Goal: Task Accomplishment & Management: Manage account settings

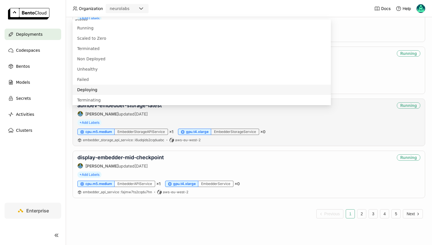
scroll to position [884, 0]
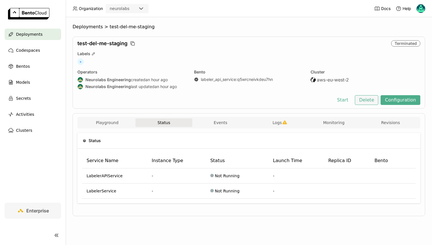
click at [369, 98] on button "Delete" at bounding box center [367, 100] width 24 height 10
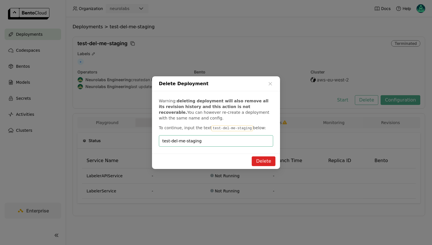
type input "test-del-me-staging"
click at [260, 160] on button "Delete" at bounding box center [264, 161] width 24 height 10
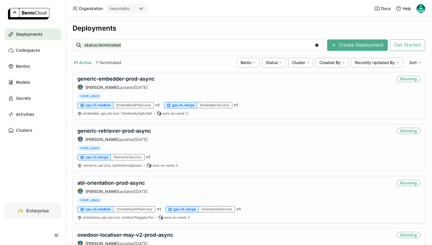
click at [245, 21] on div "Deployments -status:terminated -status:terminated Clear value Create Deployment…" at bounding box center [249, 131] width 366 height 228
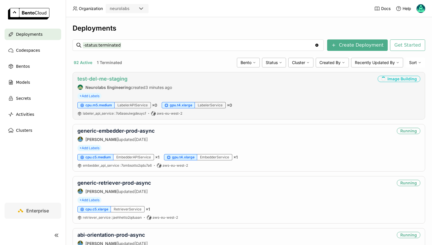
click at [110, 81] on link "test-del-me-staging" at bounding box center [102, 79] width 50 height 6
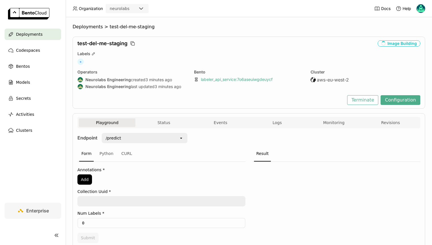
click at [208, 81] on link "labeler_api_service : 7o6aseuiwgdeuycf" at bounding box center [237, 79] width 72 height 5
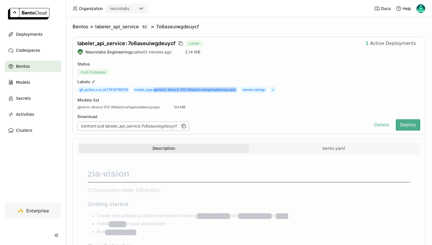
drag, startPoint x: 238, startPoint y: 90, endPoint x: 155, endPoint y: 89, distance: 82.9
click at [155, 89] on span "model_type : generic-dinov2-512-64batch:whqamaddwozyuasc" at bounding box center [185, 90] width 106 height 6
copy span "generic-dinov2-512-64batch:whqamaddwozyuasc"
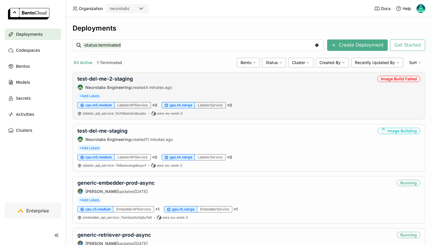
click at [106, 82] on div "test-del-me-2-staging Neurolabs Engineering created 4 minutes ago" at bounding box center [124, 83] width 95 height 14
click at [107, 78] on link "test-del-me-2-staging" at bounding box center [104, 79] width 55 height 6
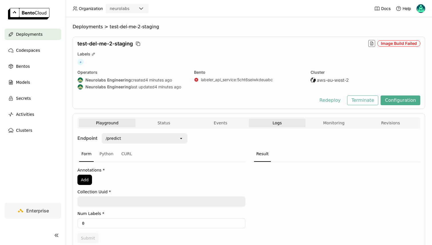
click at [273, 120] on button "Logs" at bounding box center [277, 123] width 57 height 9
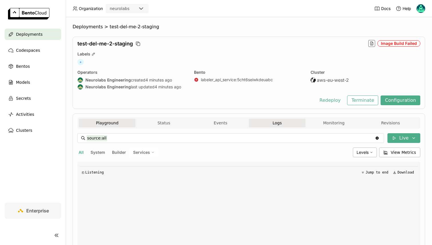
click at [110, 124] on button "Playground" at bounding box center [107, 123] width 57 height 9
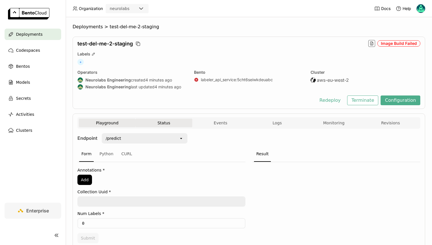
click at [157, 125] on button "Status" at bounding box center [163, 123] width 57 height 9
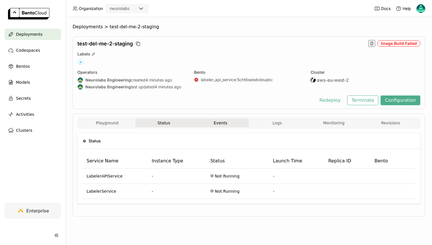
click at [220, 126] on button "Events" at bounding box center [220, 123] width 57 height 9
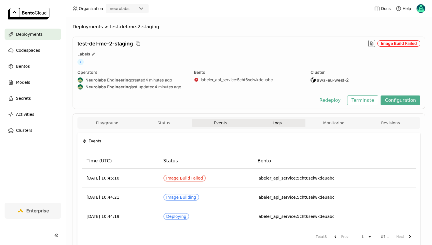
click at [267, 123] on button "Logs" at bounding box center [277, 123] width 57 height 9
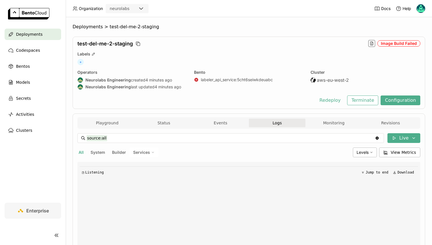
click at [117, 154] on span "Builder" at bounding box center [119, 152] width 14 height 5
type input "source:builder"
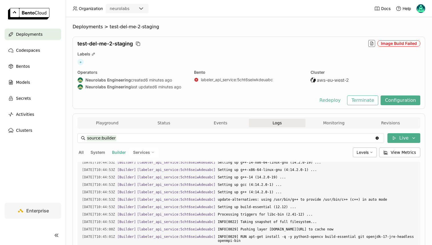
click at [51, 32] on div "Deployments" at bounding box center [33, 34] width 57 height 11
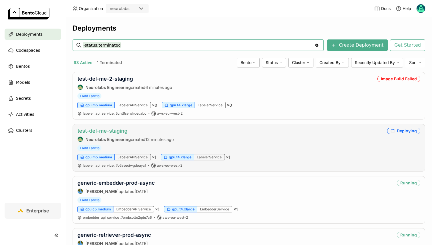
click at [98, 129] on link "test-del-me-staging" at bounding box center [102, 131] width 50 height 6
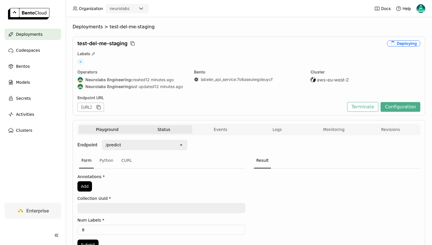
click at [156, 129] on button "Status" at bounding box center [163, 129] width 57 height 9
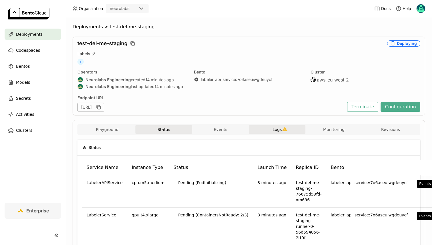
click at [260, 132] on button "Logs" at bounding box center [277, 129] width 57 height 9
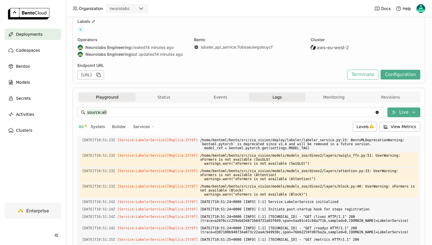
scroll to position [2172, 0]
click at [119, 95] on button "Playground" at bounding box center [107, 97] width 57 height 9
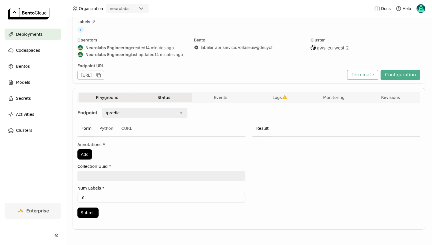
click at [148, 100] on button "Status" at bounding box center [163, 97] width 57 height 9
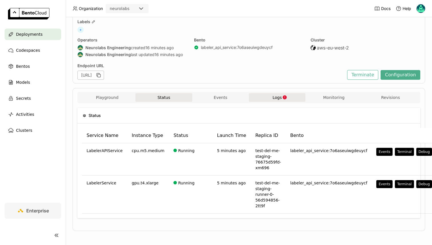
click at [267, 99] on button "Logs" at bounding box center [277, 97] width 57 height 9
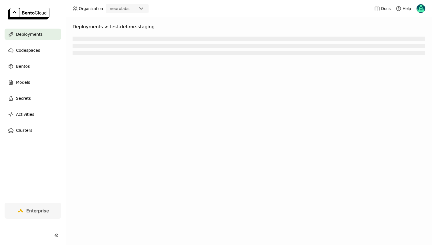
click at [37, 29] on div "Deployments" at bounding box center [33, 34] width 57 height 11
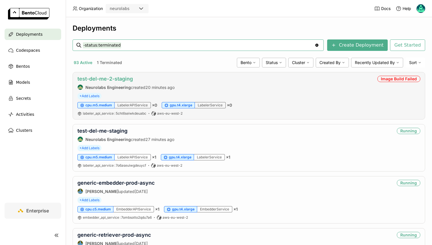
click at [110, 79] on link "test-del-me-2-staging" at bounding box center [104, 79] width 55 height 6
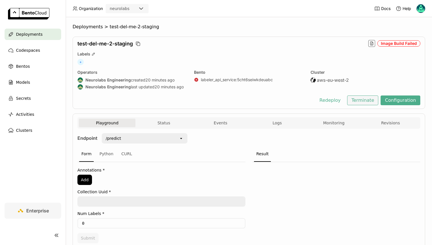
click at [362, 102] on button "Terminate" at bounding box center [362, 100] width 31 height 10
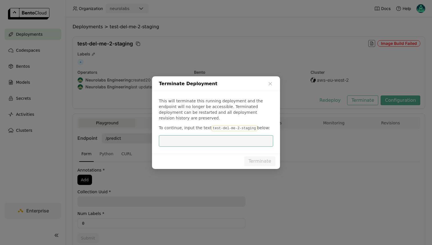
click at [207, 135] on input "dialog" at bounding box center [215, 140] width 107 height 11
type input "test-del-me-2-staging"
click at [257, 157] on button "Terminate" at bounding box center [259, 161] width 31 height 10
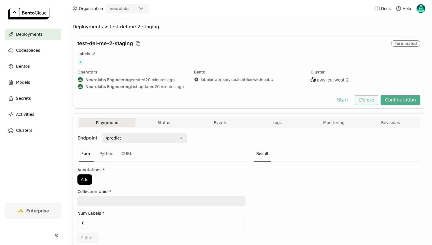
click at [367, 99] on button "Delete" at bounding box center [367, 100] width 24 height 10
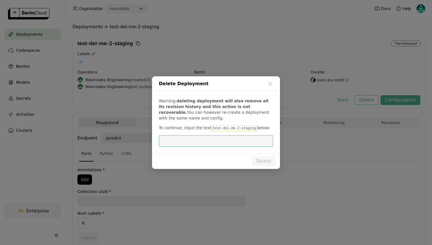
click at [203, 140] on input "dialog" at bounding box center [215, 140] width 107 height 11
type input "from mpi4py import MPI"
drag, startPoint x: 210, startPoint y: 126, endPoint x: 252, endPoint y: 126, distance: 42.3
click at [252, 126] on code "test-del-me-2-staging" at bounding box center [233, 128] width 45 height 6
copy code "test-del-me-2-staging"
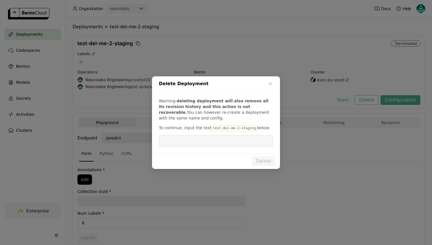
click at [231, 136] on input "dialog" at bounding box center [215, 140] width 107 height 11
paste input "test-del-me-2-staging"
type input "test-del-me-2-staging"
click at [256, 164] on button "Delete" at bounding box center [264, 161] width 24 height 10
